Goal: Information Seeking & Learning: Find specific fact

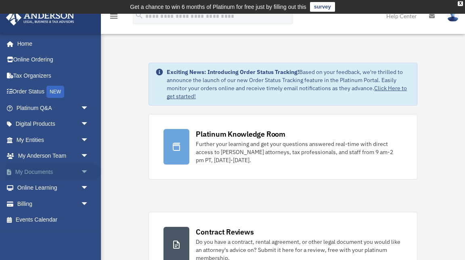
click at [83, 170] on span "arrow_drop_down" at bounding box center [89, 172] width 16 height 17
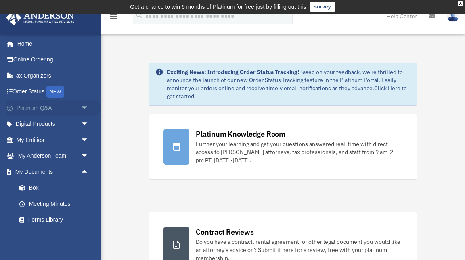
click at [58, 107] on link "Platinum Q&A arrow_drop_down" at bounding box center [53, 108] width 95 height 16
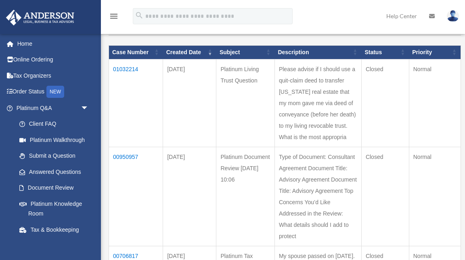
scroll to position [102, 0]
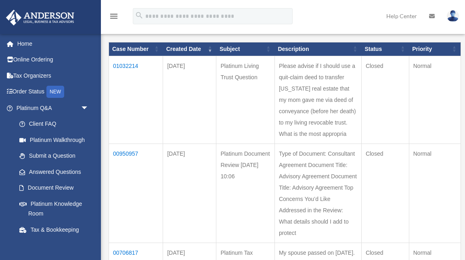
click at [130, 69] on td "01032214" at bounding box center [136, 100] width 54 height 88
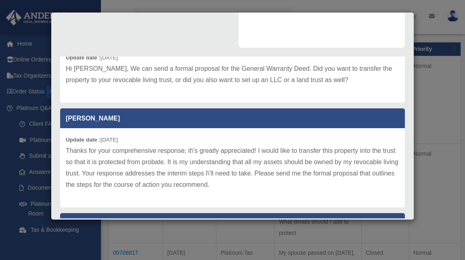
scroll to position [383, 0]
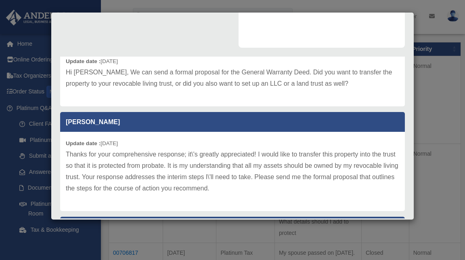
click at [429, 64] on div "Case Detail × Platinum Living Trust Question Case Number 01032214 Created Date …" at bounding box center [232, 130] width 465 height 260
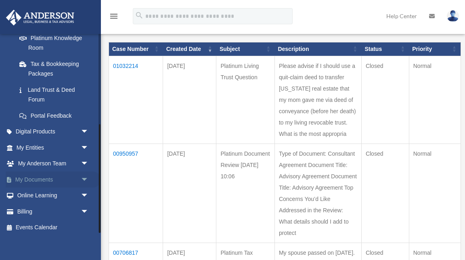
scroll to position [165, 0]
click at [50, 158] on link "My Anderson Team arrow_drop_down" at bounding box center [53, 164] width 95 height 16
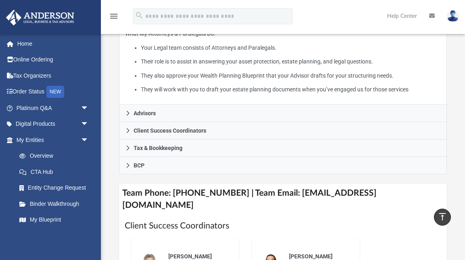
scroll to position [219, 0]
